Goal: Information Seeking & Learning: Find specific fact

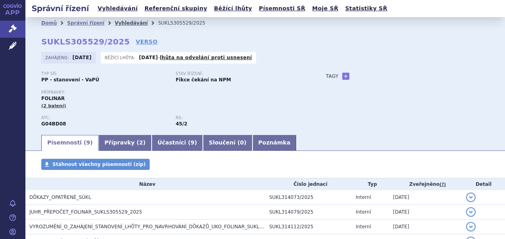
click at [124, 21] on link "Vyhledávání" at bounding box center [131, 23] width 33 height 6
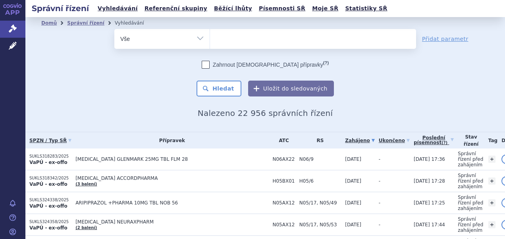
click at [230, 44] on ul at bounding box center [313, 37] width 206 height 17
click at [210, 44] on select at bounding box center [210, 39] width 0 height 20
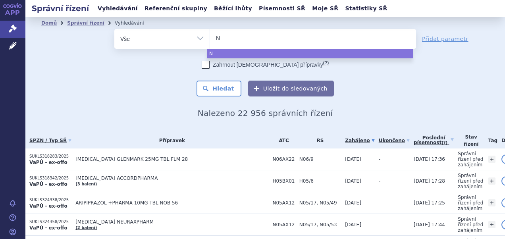
type input "Nu"
type input "Nub"
type input "Nube"
type input "Nubeq"
type input "Nubeqa"
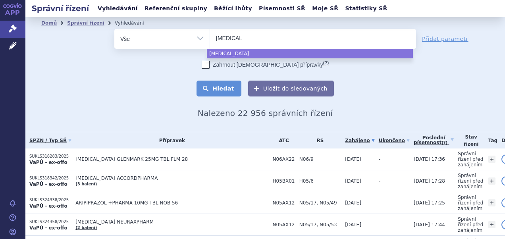
select select "Nubeqa"
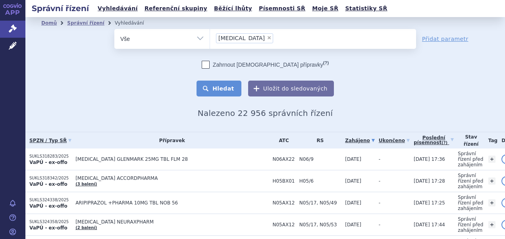
click at [230, 87] on button "Hledat" at bounding box center [219, 89] width 45 height 16
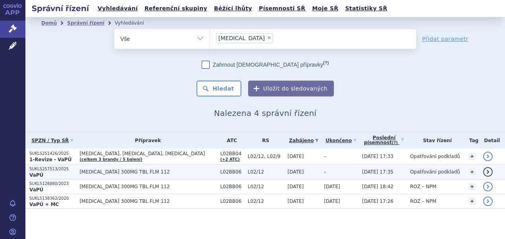
click at [118, 175] on td "[MEDICAL_DATA] 300MG TBL FLM 112" at bounding box center [145, 172] width 141 height 15
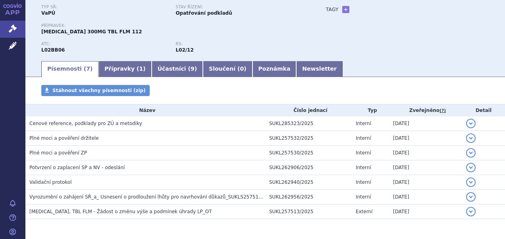
scroll to position [67, 0]
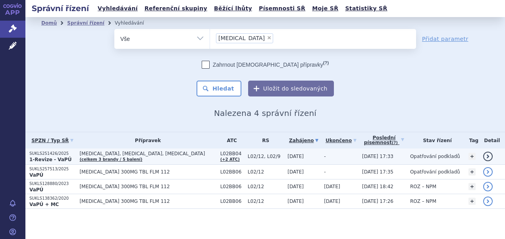
click at [117, 154] on span "[MEDICAL_DATA], [MEDICAL_DATA], [MEDICAL_DATA]" at bounding box center [147, 154] width 137 height 6
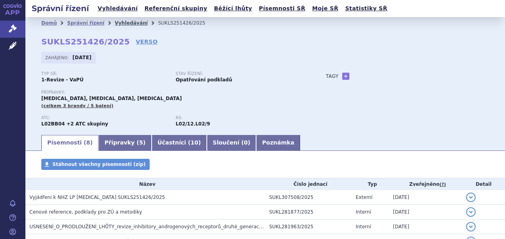
click at [118, 25] on link "Vyhledávání" at bounding box center [131, 23] width 33 height 6
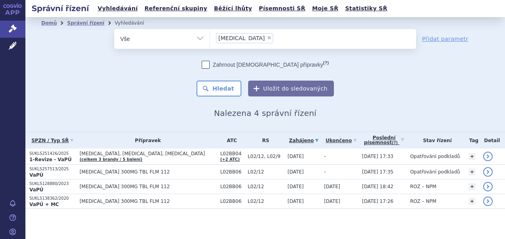
click at [267, 39] on span "×" at bounding box center [269, 37] width 5 height 5
click at [210, 39] on select "Nubeqa" at bounding box center [210, 39] width 0 height 20
select select
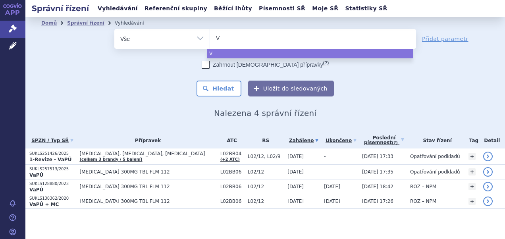
type input "Vy"
type input "Vyl"
type input "Vylo"
type input "Vyloy"
select select "Vyloy"
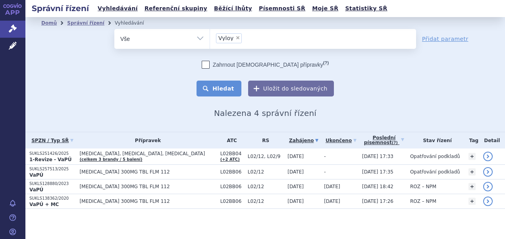
click at [216, 89] on button "Hledat" at bounding box center [219, 89] width 45 height 16
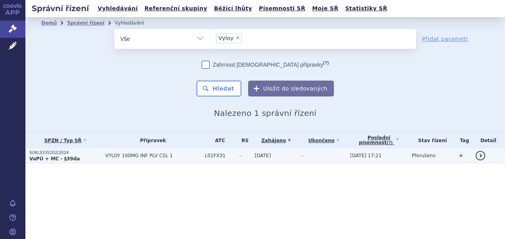
click at [128, 153] on span "VYLOY 100MG INF PLV CSL 1" at bounding box center [153, 156] width 96 height 6
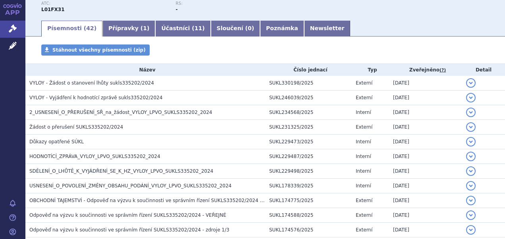
scroll to position [111, 0]
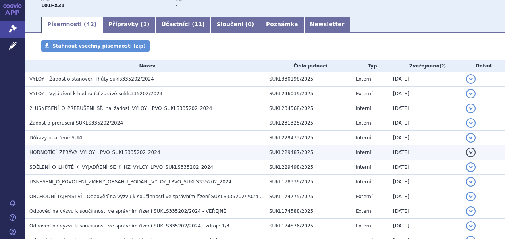
click at [84, 150] on span "HODNOTÍCÍ_ZPRÁVA_VYLOY_LPVO_SUKLS335202_2024" at bounding box center [94, 153] width 131 height 6
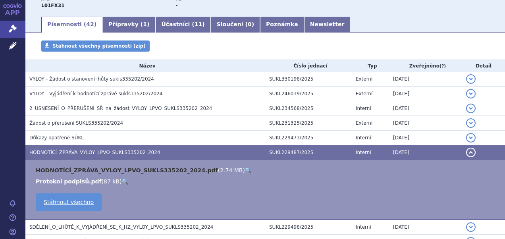
click at [87, 171] on link "HODNOTÍCÍ_ZPRÁVA_VYLOY_LPVO_SUKLS335202_2024.pdf" at bounding box center [127, 170] width 182 height 6
